Goal: Complete application form

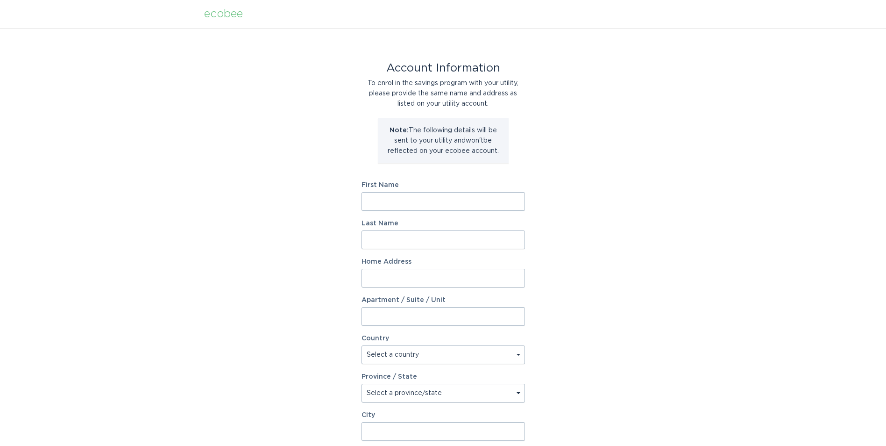
click at [375, 198] on input "First Name" at bounding box center [444, 201] width 164 height 19
type input "Jessica"
type input "Jones"
type input "35 Youngs Cove Rd"
select select "US"
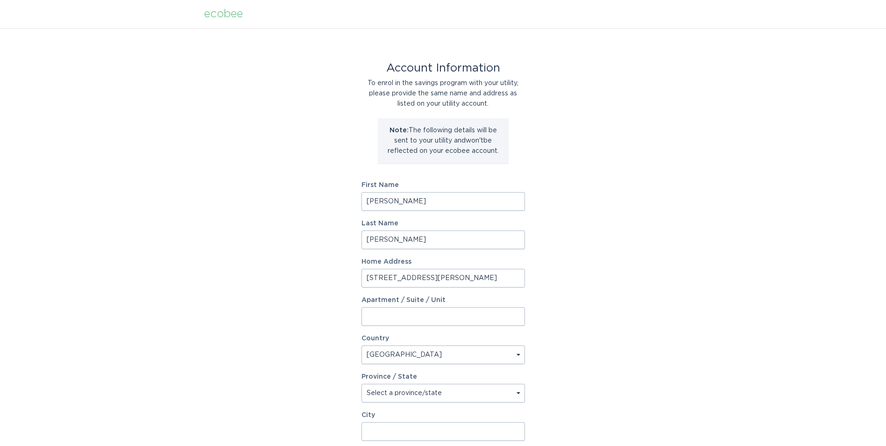
type input "Candler"
type input "28715"
type input "D"
type input "Daniel"
click at [560, 249] on div "Account Information To enrol in the savings program with your utility, please p…" at bounding box center [443, 286] width 886 height 516
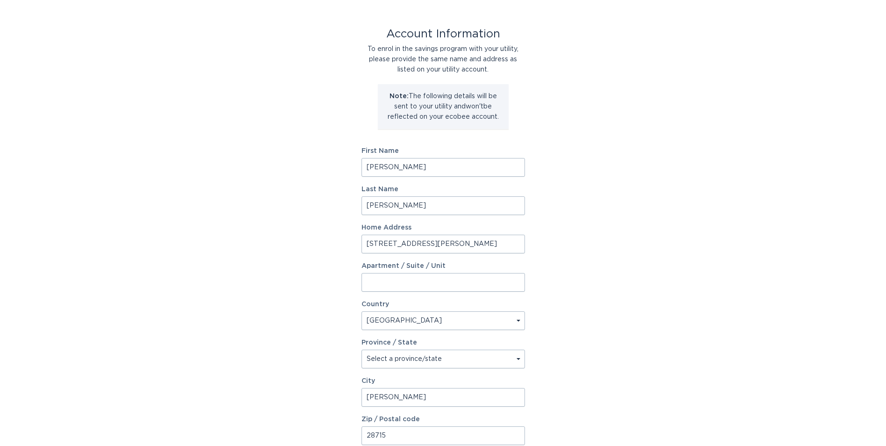
scroll to position [123, 0]
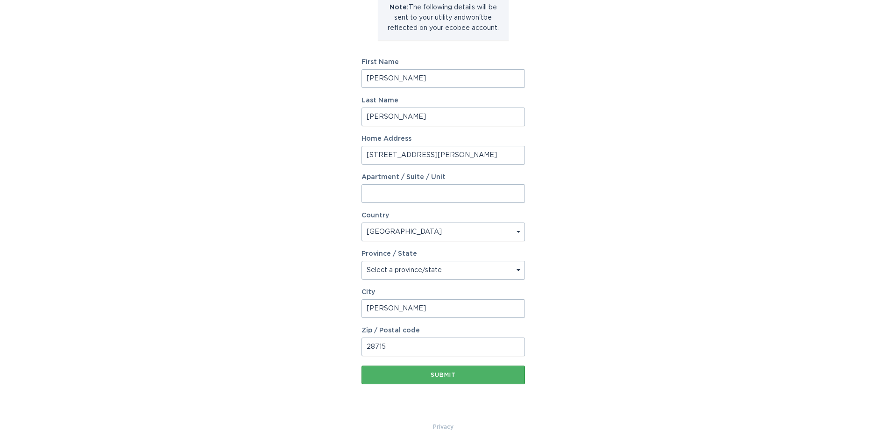
click at [444, 372] on div "Submit" at bounding box center [443, 375] width 154 height 6
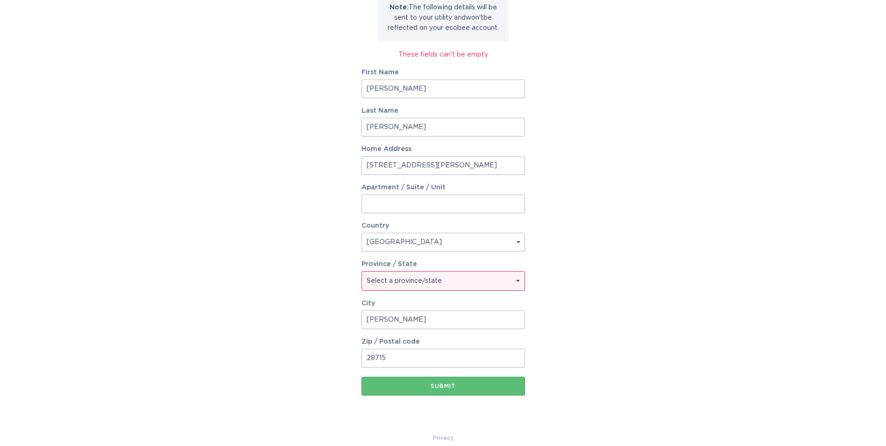
click at [522, 279] on select "Select a province/state Alabama Alaska American Samoa Arizona Arkansas Californ…" at bounding box center [443, 281] width 163 height 19
select select "NC"
click at [362, 272] on select "Select a province/state Alabama Alaska American Samoa Arizona Arkansas Californ…" at bounding box center [443, 281] width 163 height 19
click at [456, 385] on div "Submit" at bounding box center [443, 386] width 154 height 6
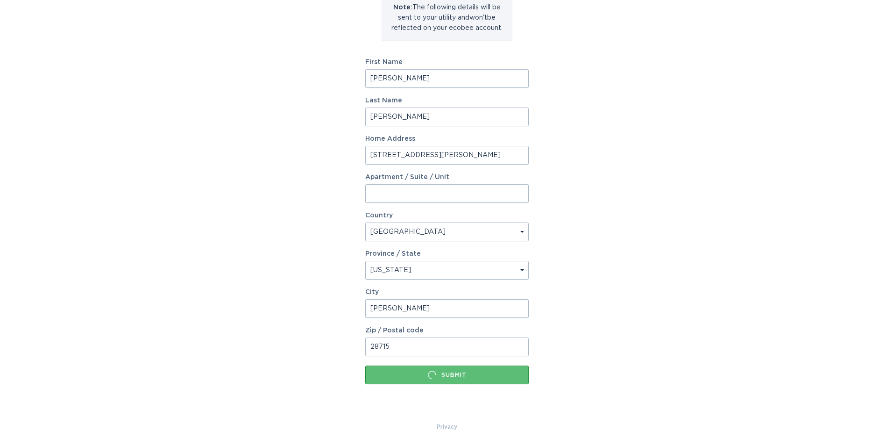
scroll to position [0, 0]
